Goal: Information Seeking & Learning: Find specific fact

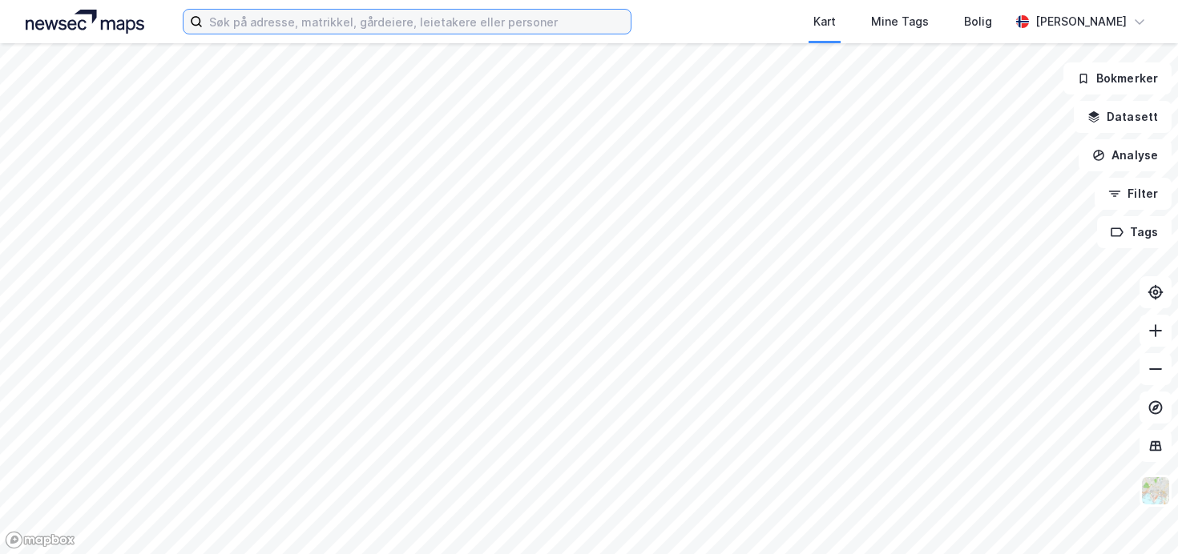
click at [421, 30] on input at bounding box center [417, 22] width 428 height 24
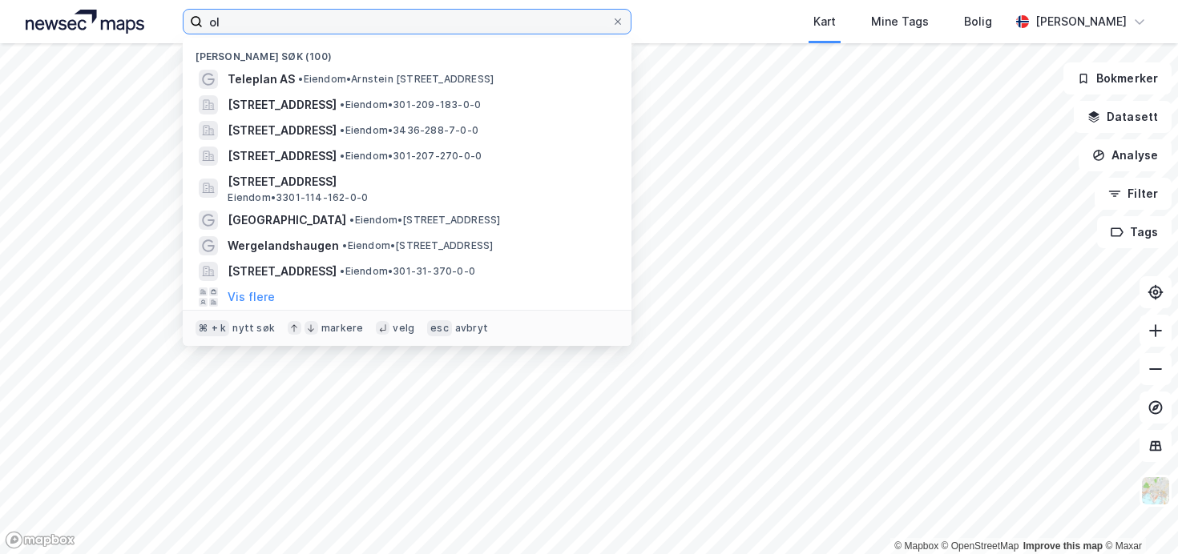
type input "o"
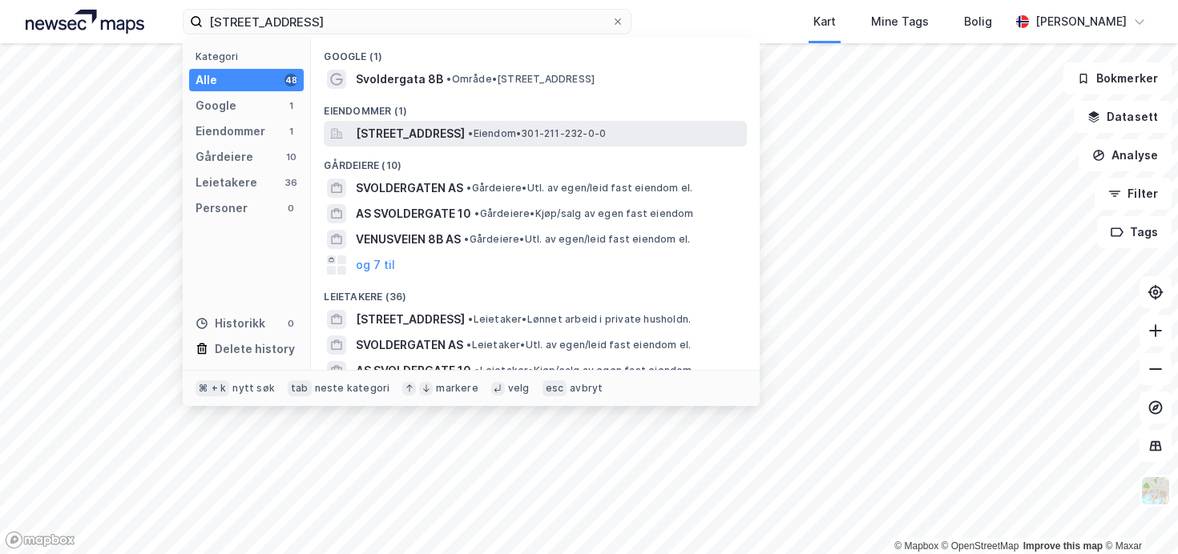
click at [407, 135] on span "[STREET_ADDRESS]" at bounding box center [410, 133] width 109 height 19
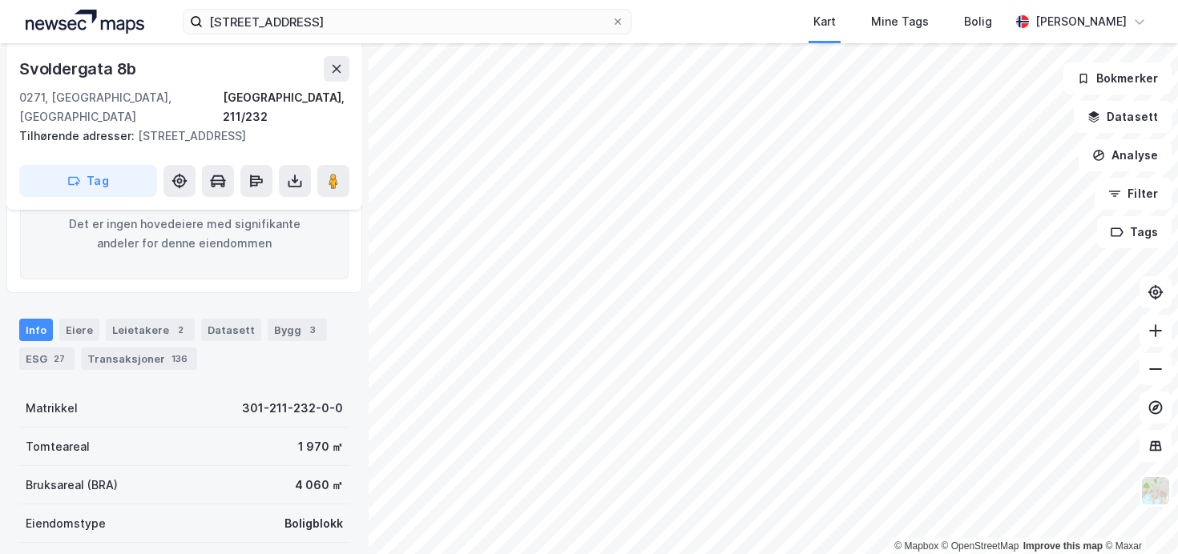
scroll to position [268, 0]
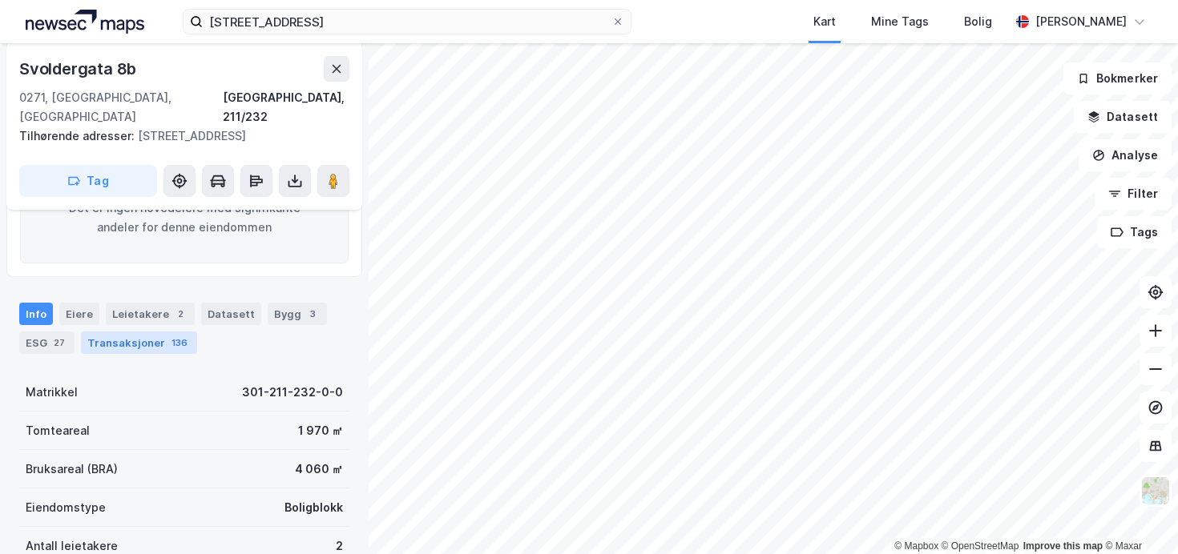
click at [168, 335] on div "136" at bounding box center [179, 343] width 22 height 16
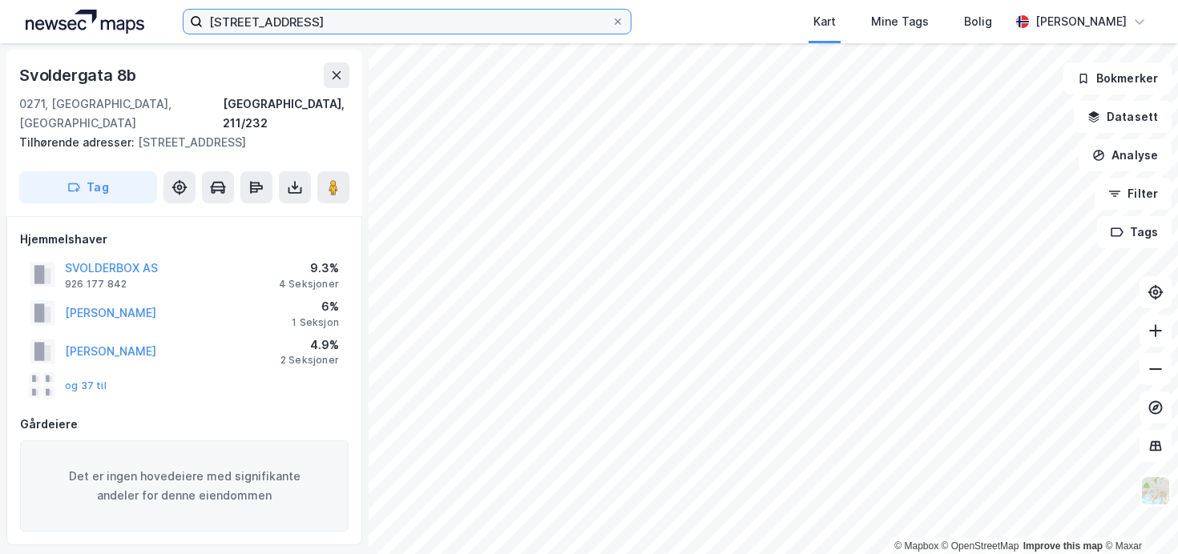
click at [312, 28] on input "[STREET_ADDRESS]" at bounding box center [407, 22] width 409 height 24
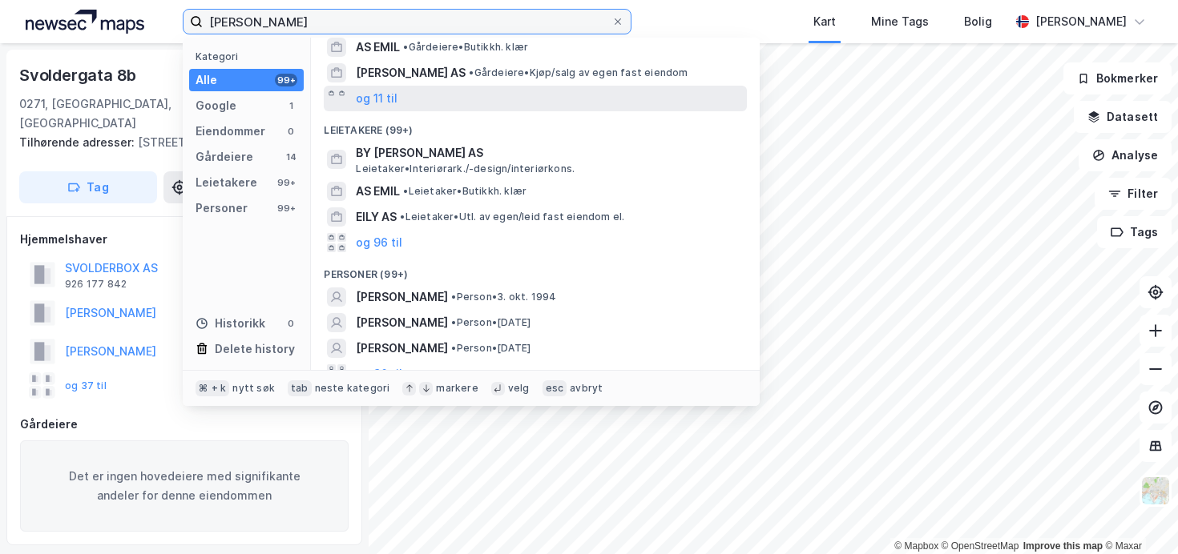
scroll to position [128, 0]
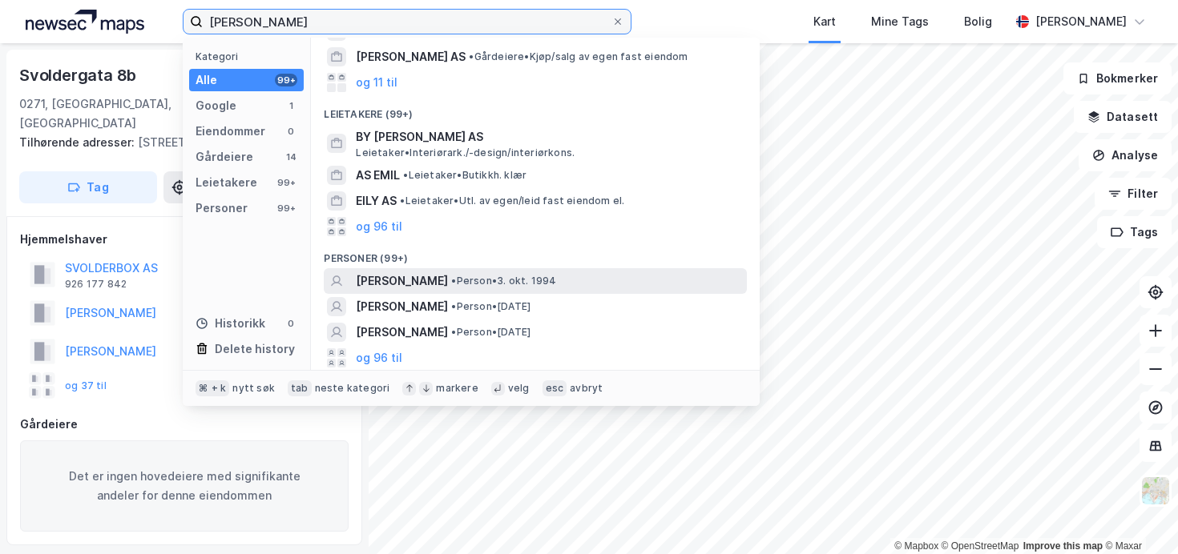
type input "[PERSON_NAME]"
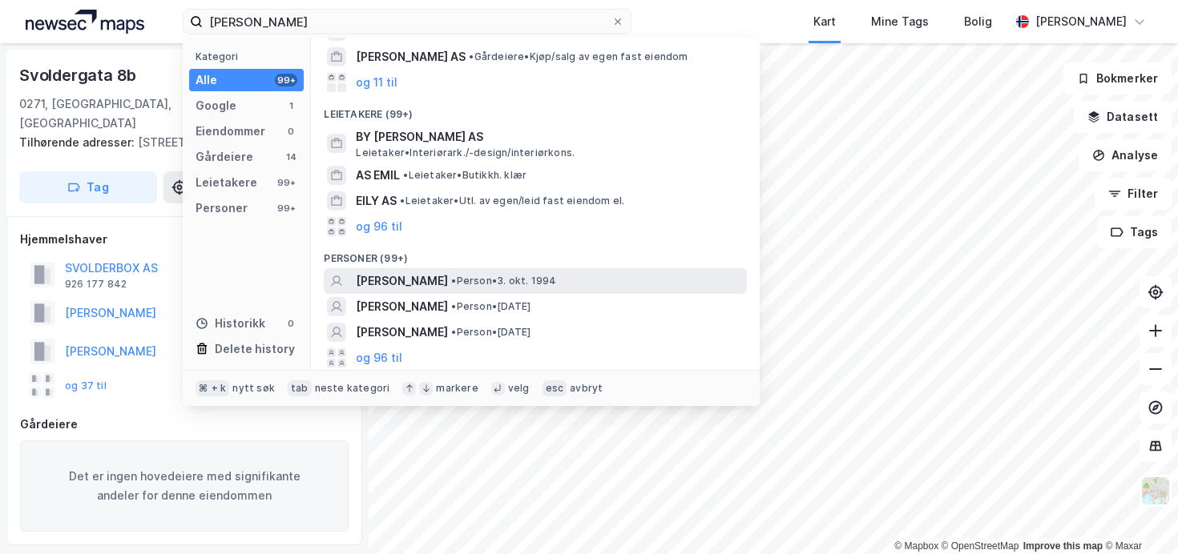
click at [556, 280] on span "• Person • [DATE]" at bounding box center [503, 281] width 105 height 13
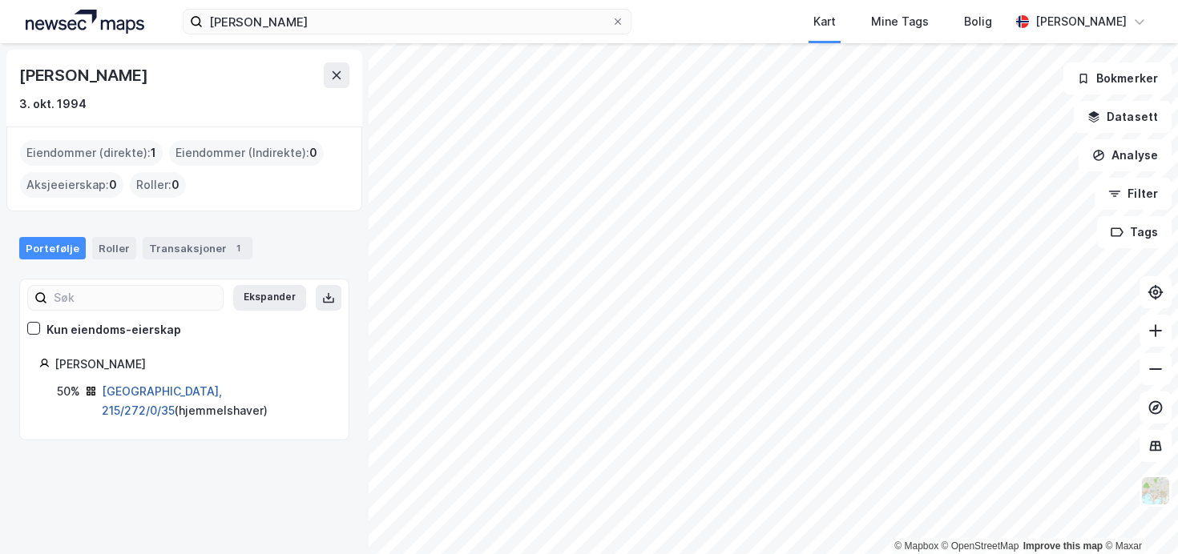
click at [141, 392] on link "[GEOGRAPHIC_DATA], 215/272/0/35" at bounding box center [162, 401] width 120 height 33
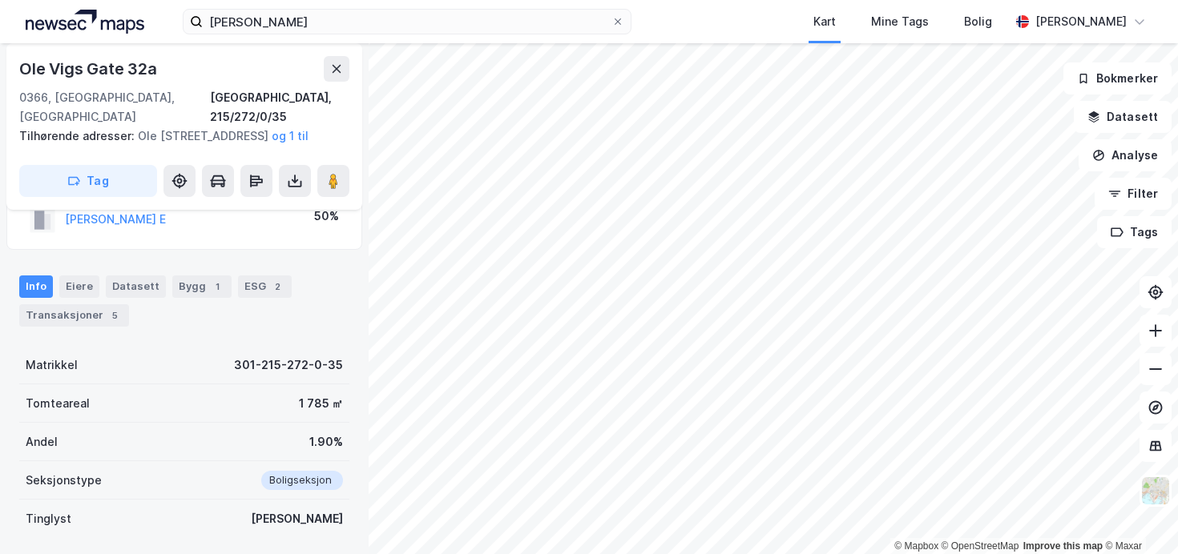
scroll to position [208, 0]
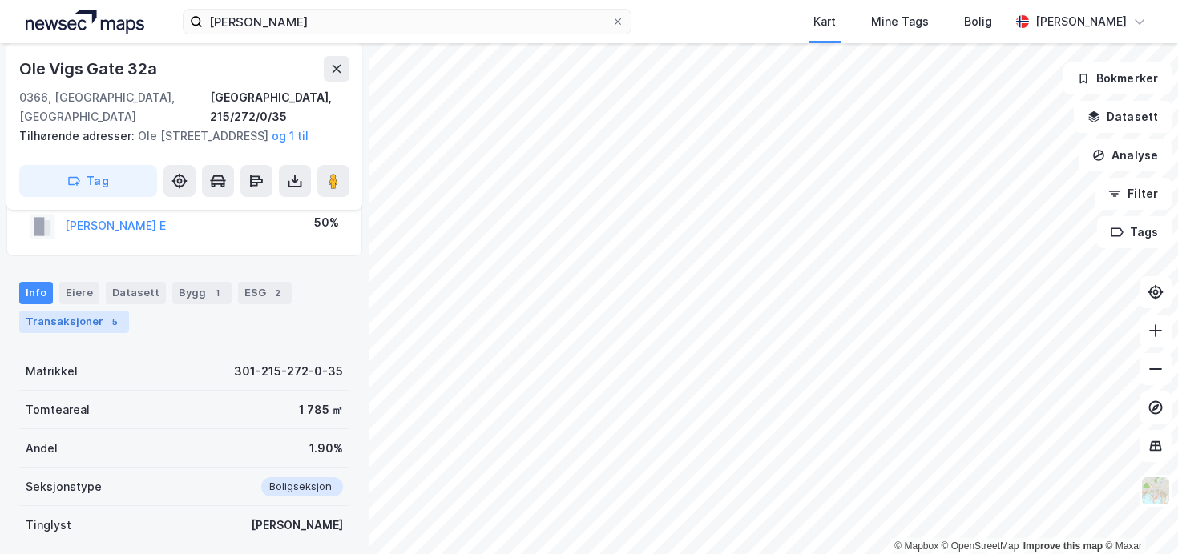
click at [75, 316] on div "Transaksjoner 5" at bounding box center [74, 322] width 110 height 22
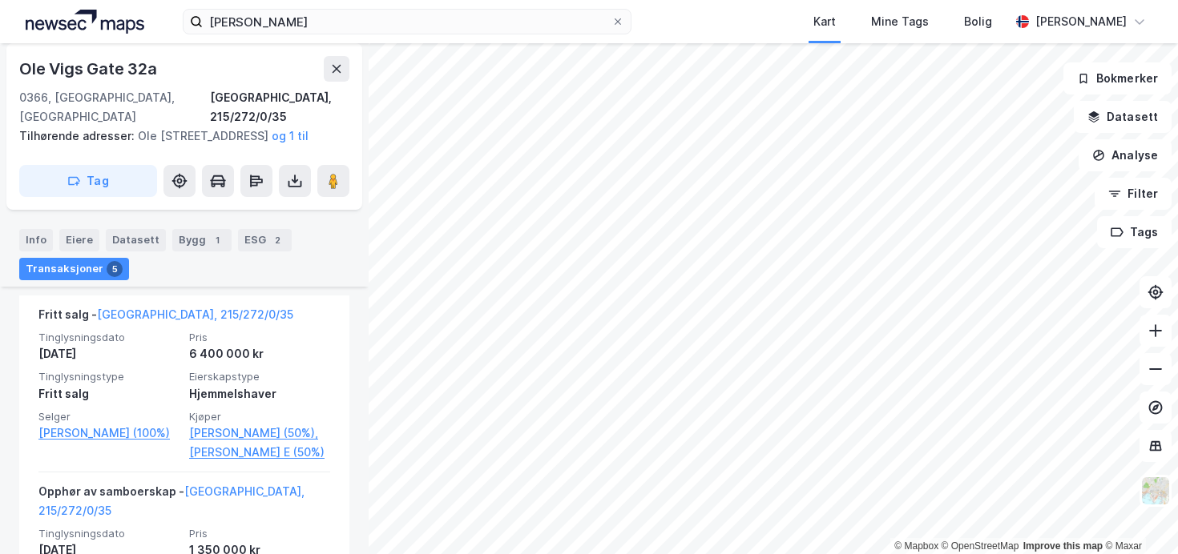
scroll to position [542, 0]
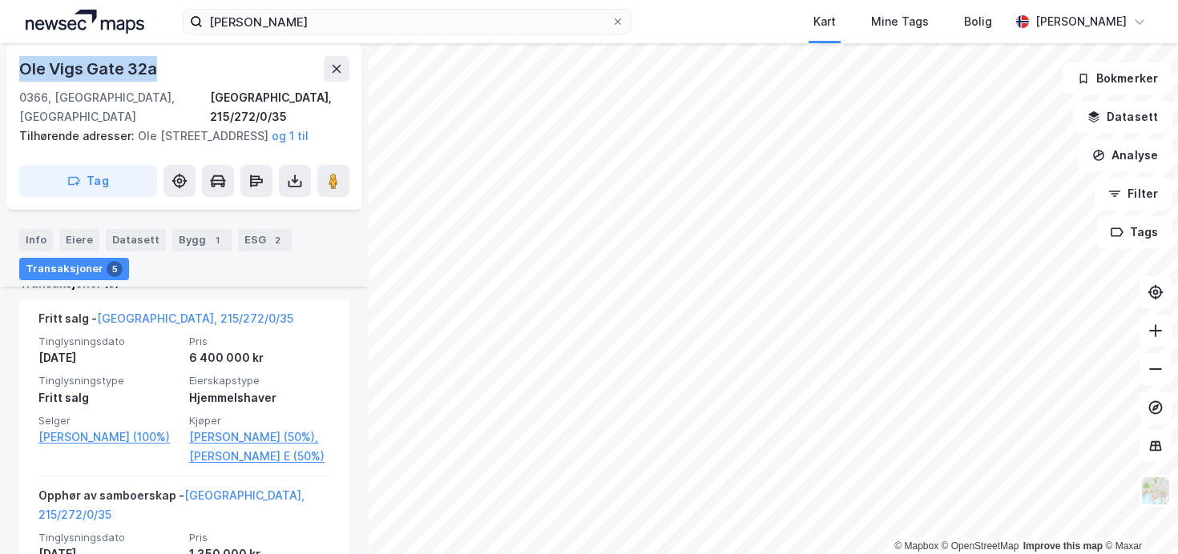
drag, startPoint x: 160, startPoint y: 71, endPoint x: 22, endPoint y: 68, distance: 137.8
click at [22, 68] on div "Ole Vigs Gate 32a" at bounding box center [184, 69] width 330 height 26
copy div "Ole Vigs Gate 32a"
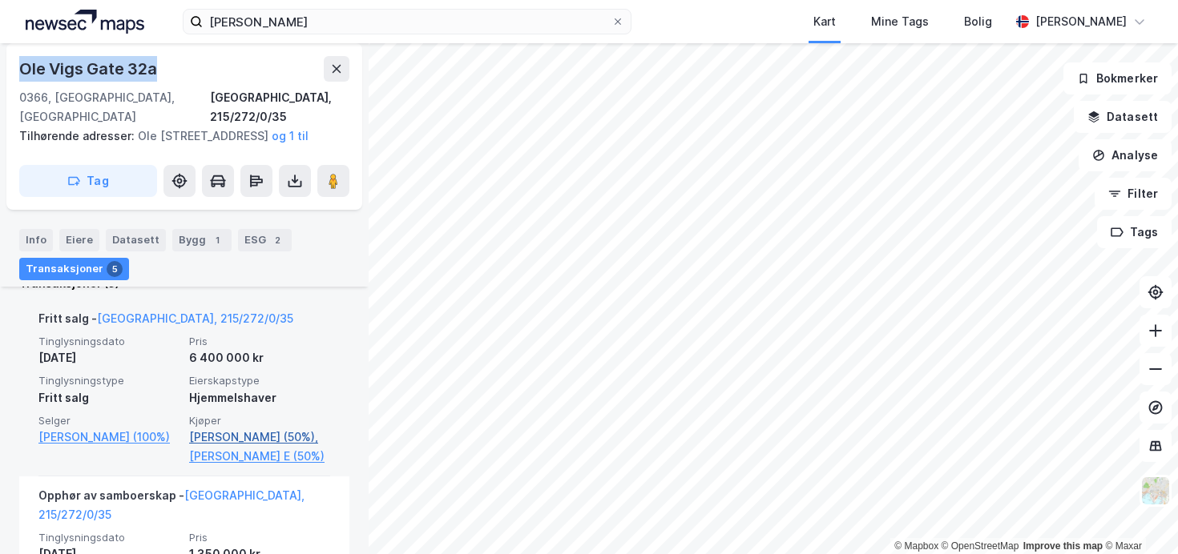
click at [284, 436] on link "[PERSON_NAME] (50%)," at bounding box center [259, 437] width 141 height 19
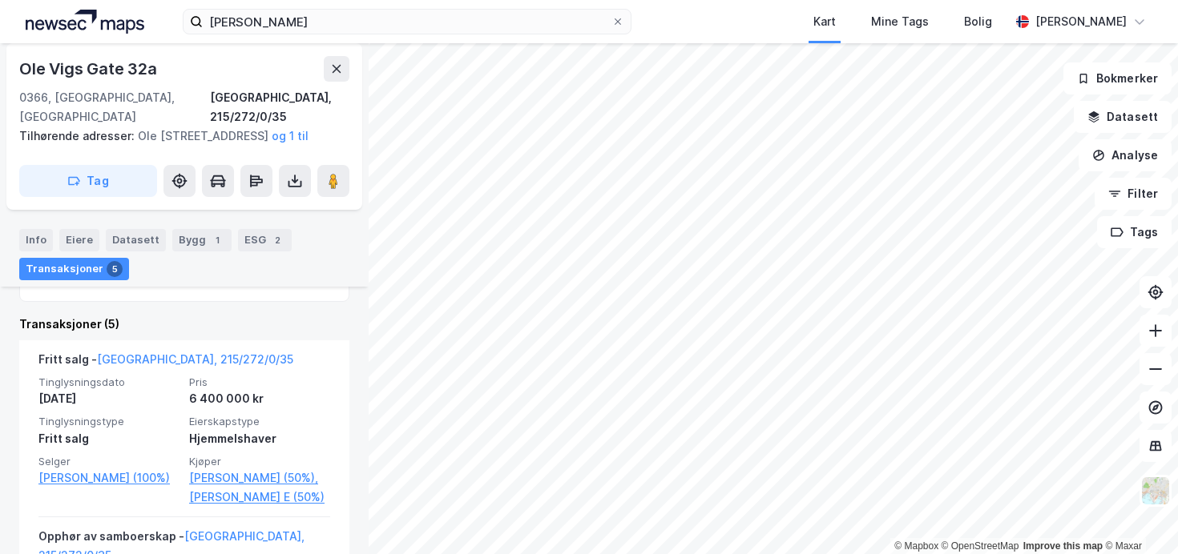
scroll to position [452, 0]
